Goal: Find specific page/section: Find specific page/section

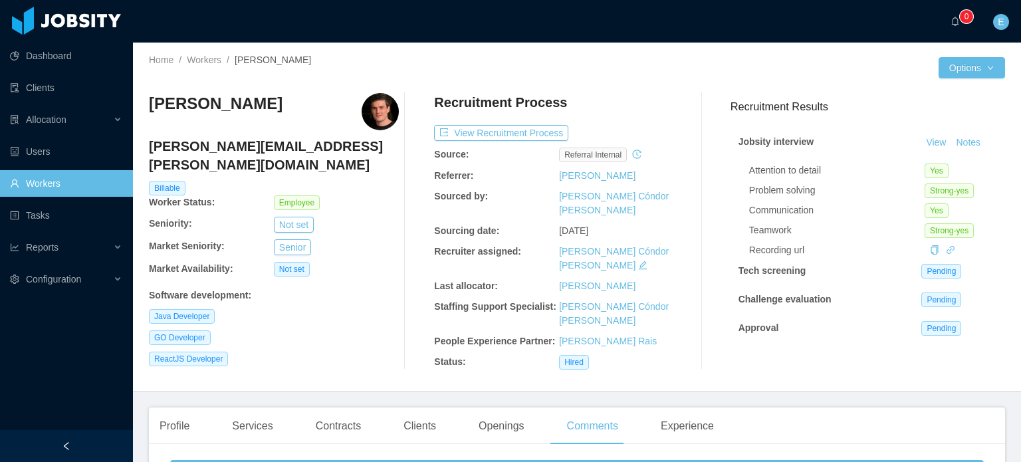
click at [66, 184] on link "Workers" at bounding box center [66, 183] width 112 height 27
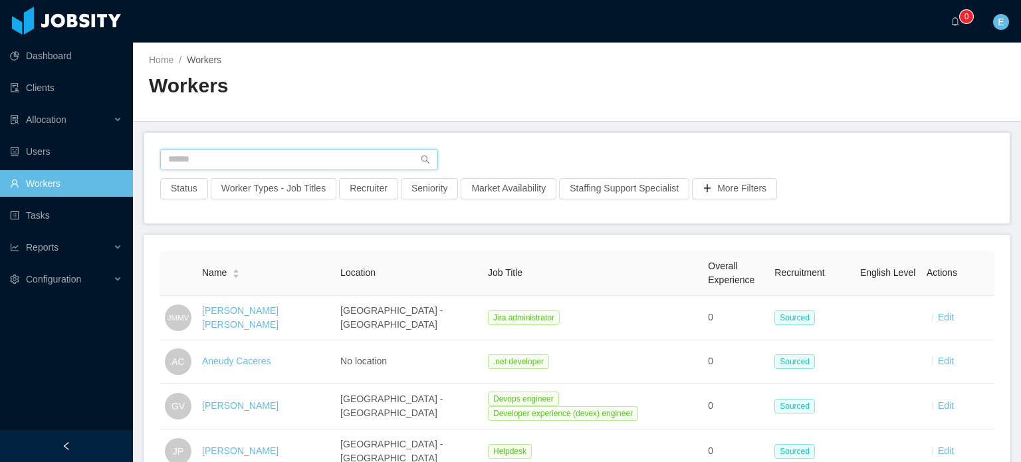
click at [233, 159] on input "text" at bounding box center [299, 159] width 278 height 21
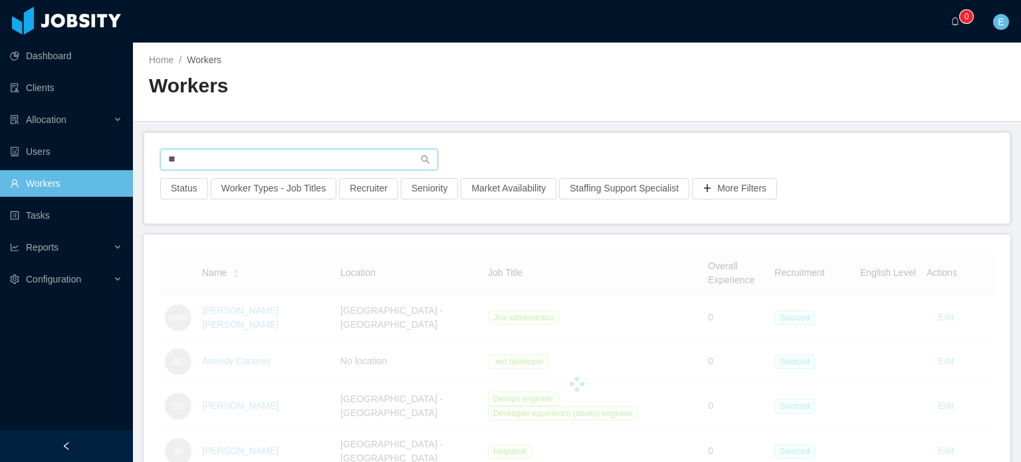
type input "*"
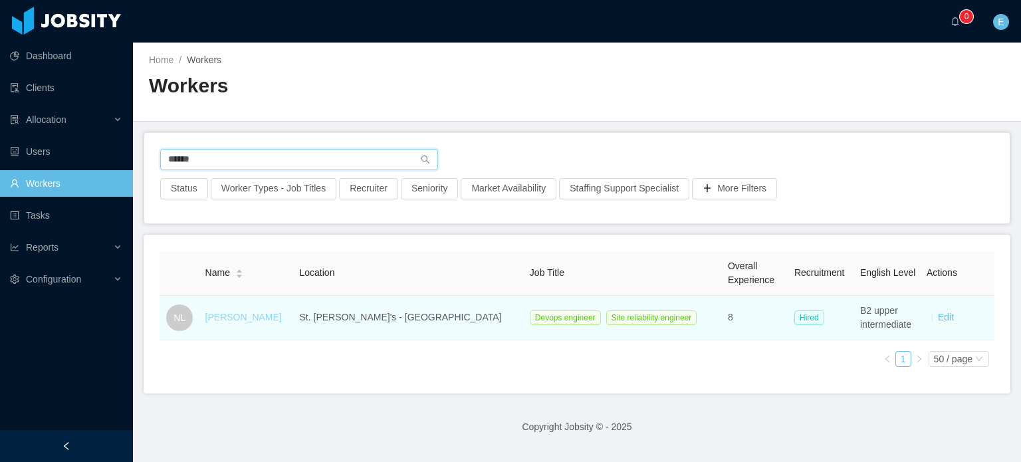
type input "******"
click at [261, 320] on link "[PERSON_NAME]" at bounding box center [243, 317] width 76 height 11
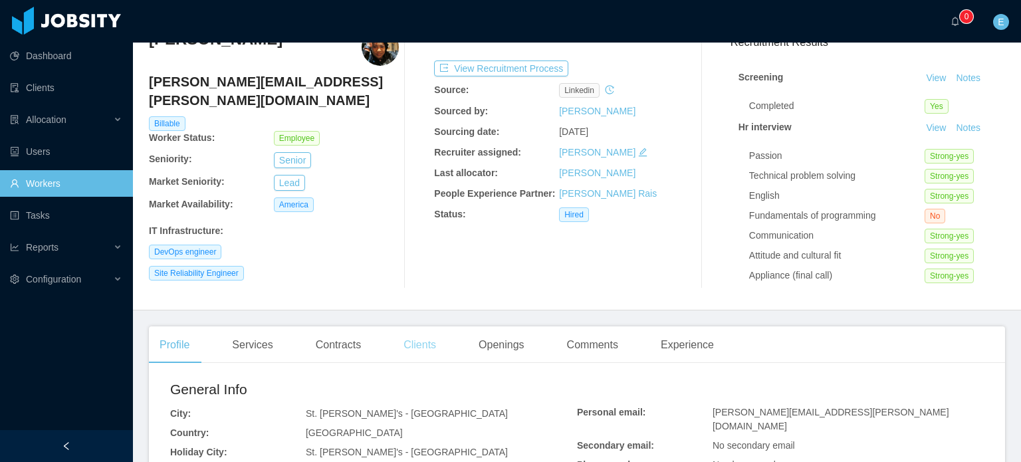
scroll to position [66, 0]
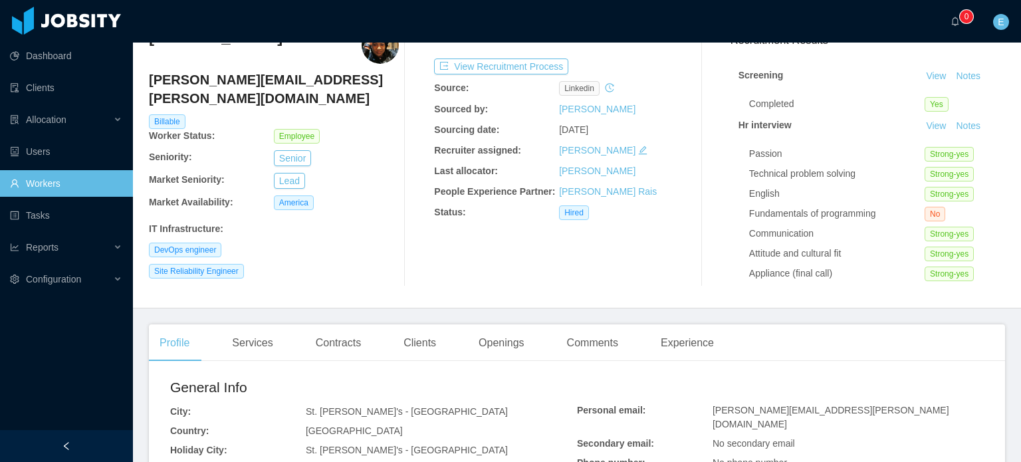
click at [417, 340] on div "Clients" at bounding box center [420, 342] width 54 height 37
